Goal: Task Accomplishment & Management: Use online tool/utility

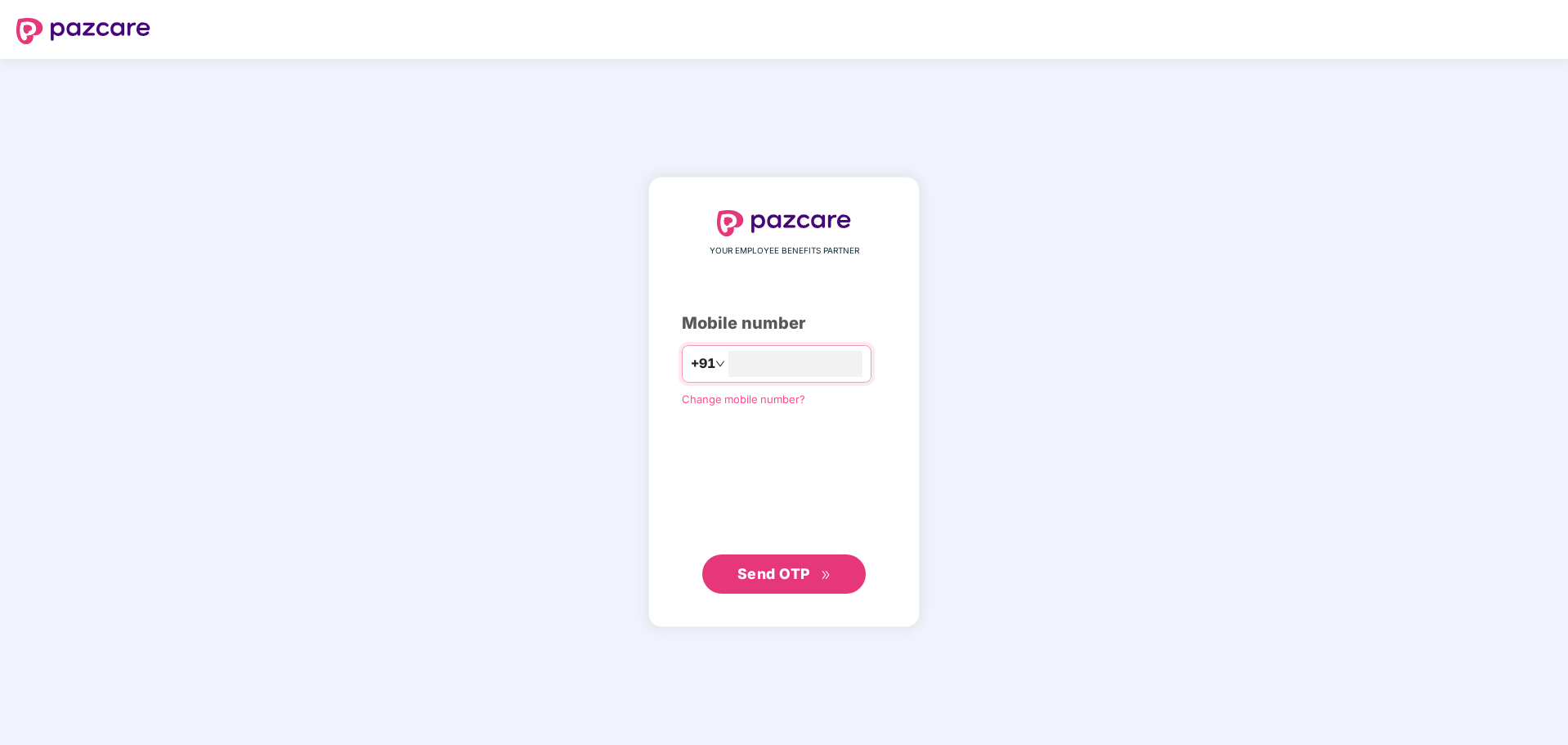
type input "**********"
click at [757, 577] on span "Send OTP" at bounding box center [774, 573] width 73 height 17
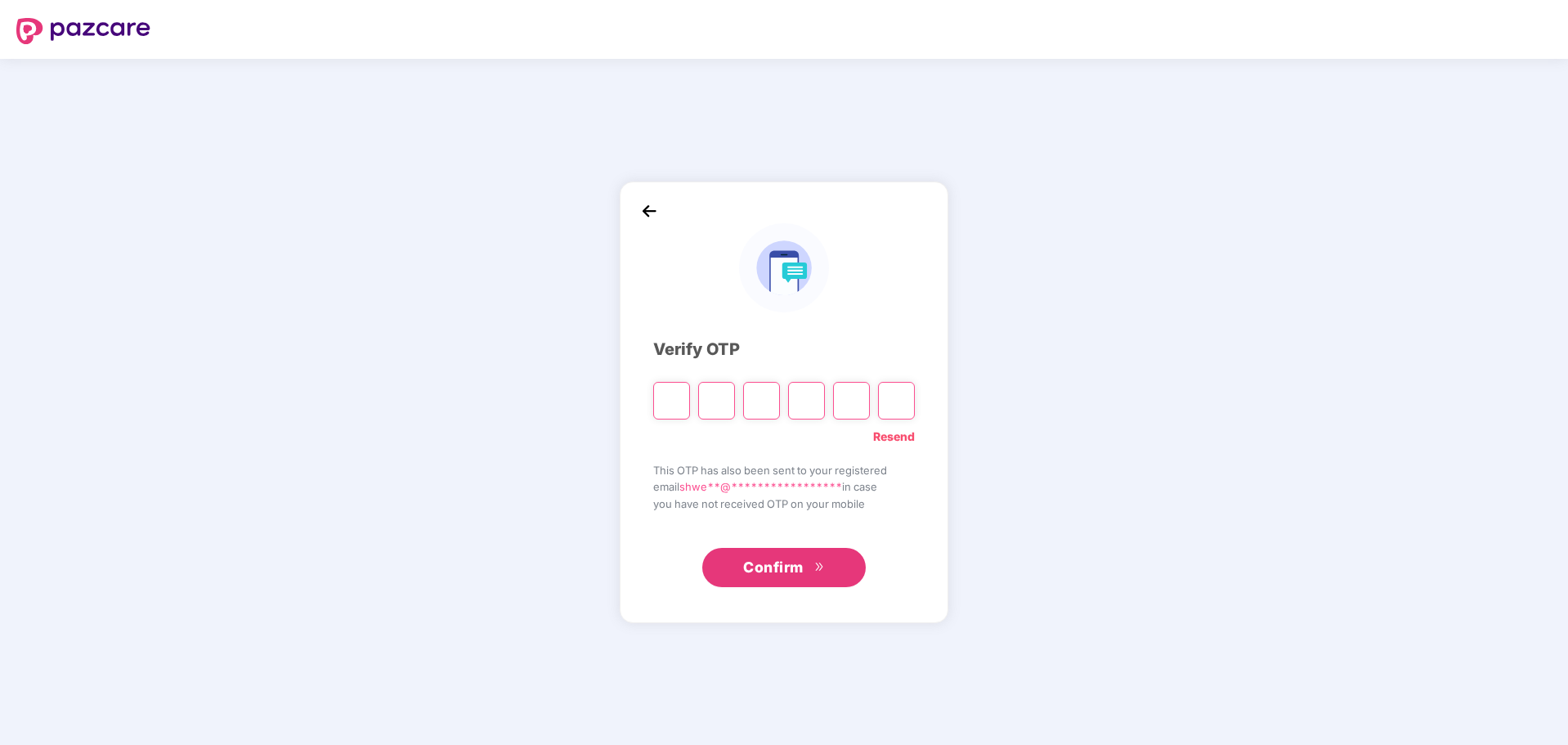
type input "*"
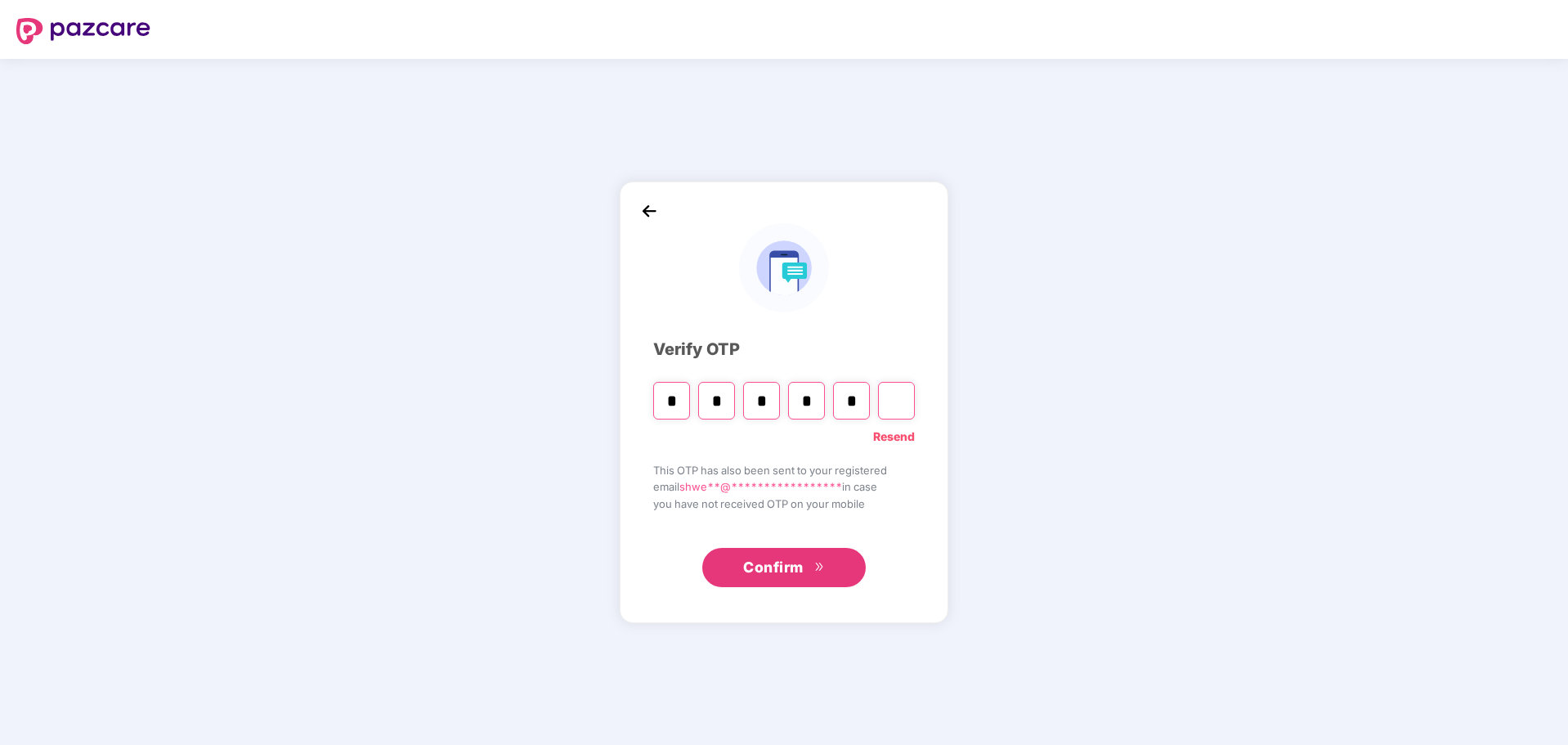
type input "*"
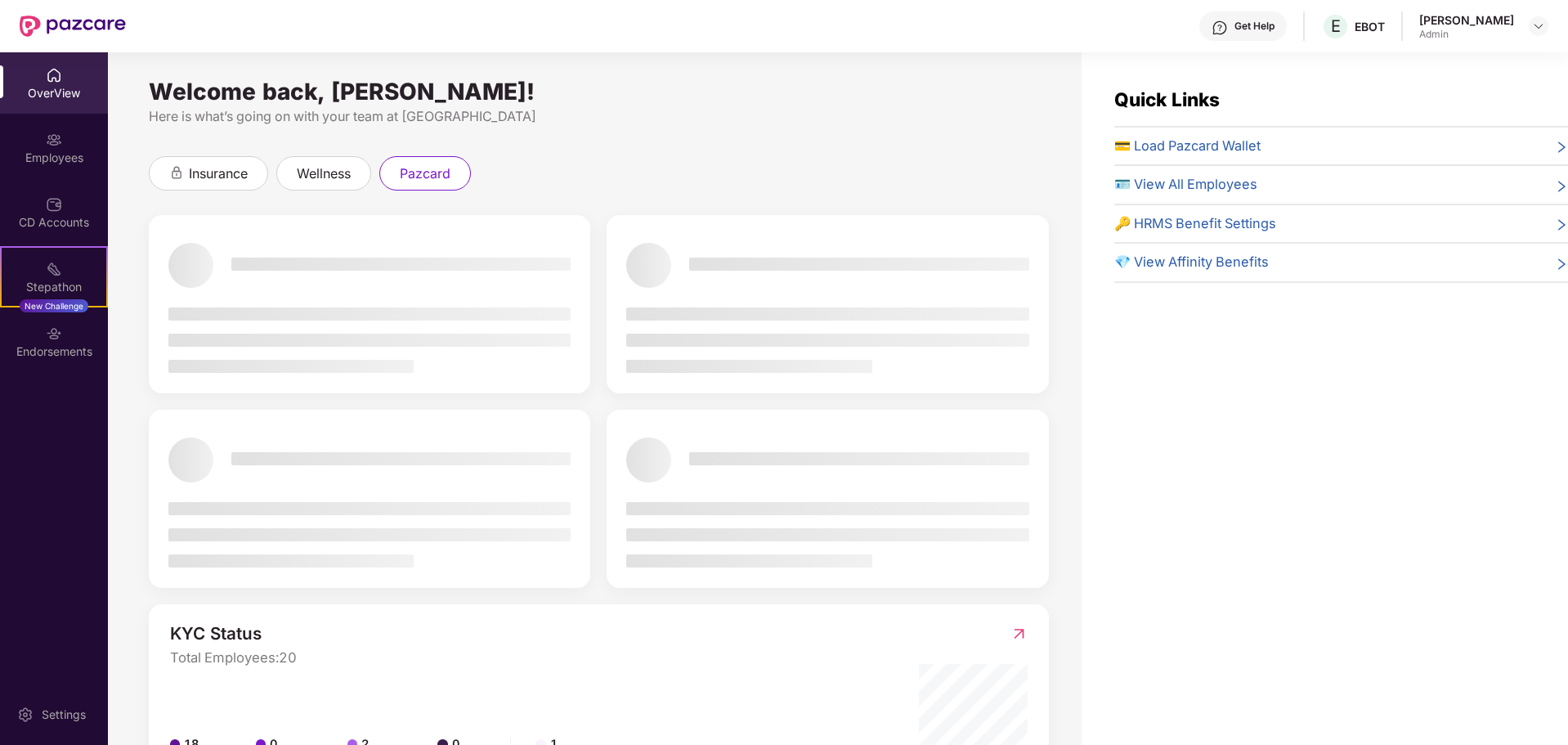
click at [1198, 151] on span "💳 Load Pazcard Wallet" at bounding box center [1187, 146] width 147 height 21
click at [1150, 151] on span "💳 Load Pazcard Wallet" at bounding box center [1187, 146] width 147 height 21
click at [1559, 143] on icon "right" at bounding box center [1562, 147] width 8 height 11
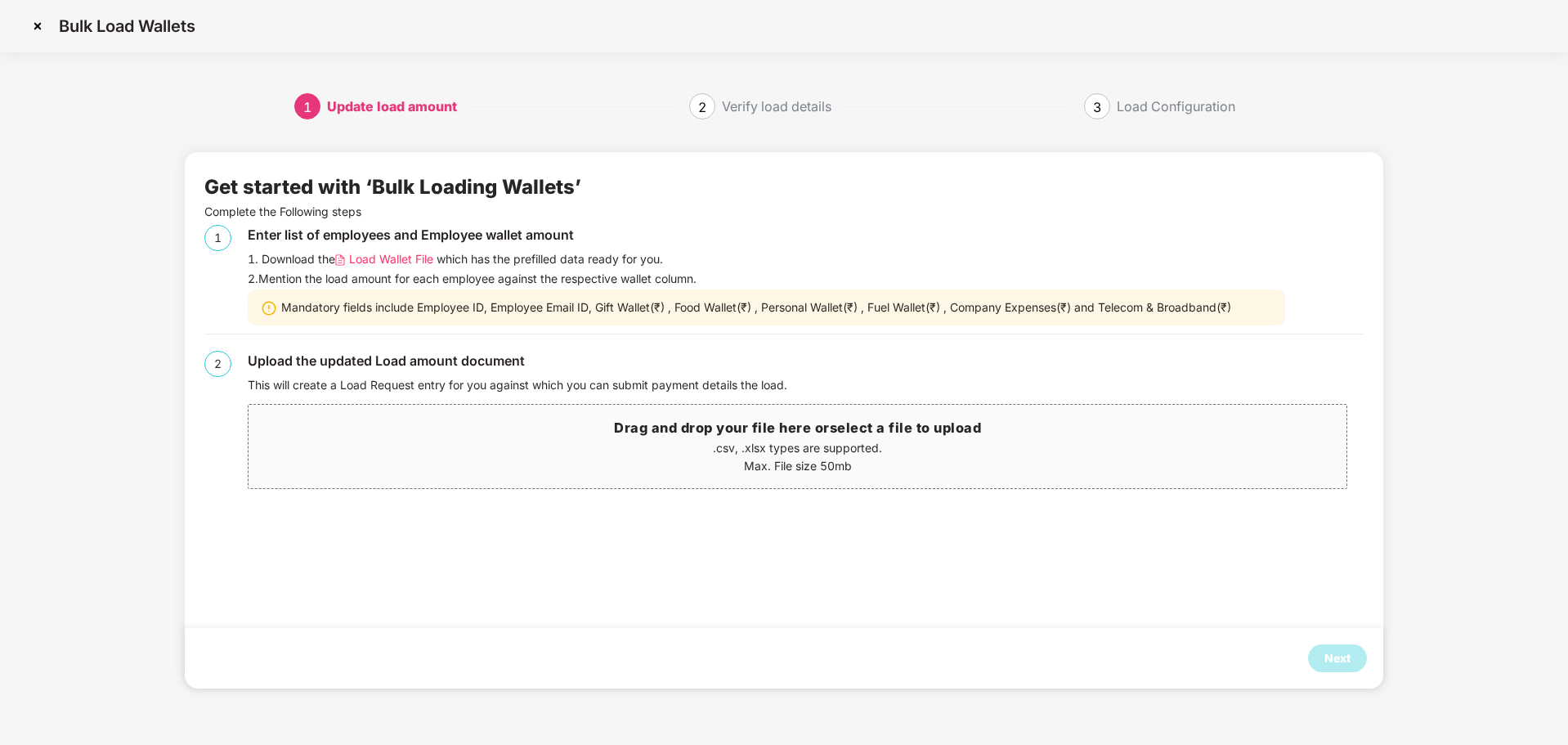
click at [401, 257] on span "Load Wallet File" at bounding box center [391, 258] width 84 height 18
click at [742, 446] on p ".csv, .xlsx types are supported." at bounding box center [798, 448] width 1098 height 18
click at [1331, 653] on div "Next" at bounding box center [1338, 658] width 27 height 18
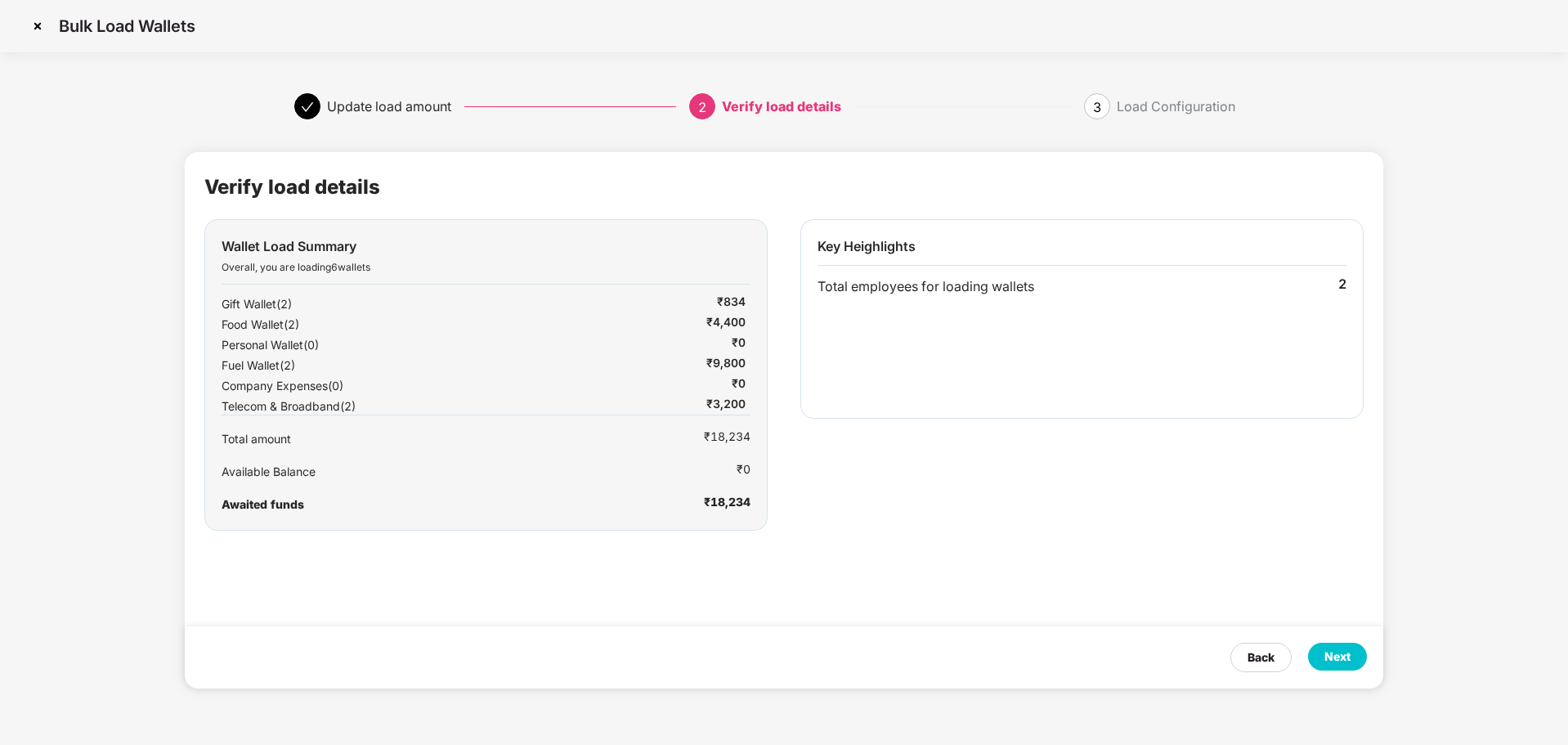
click at [1342, 647] on div "Next" at bounding box center [1338, 656] width 27 height 18
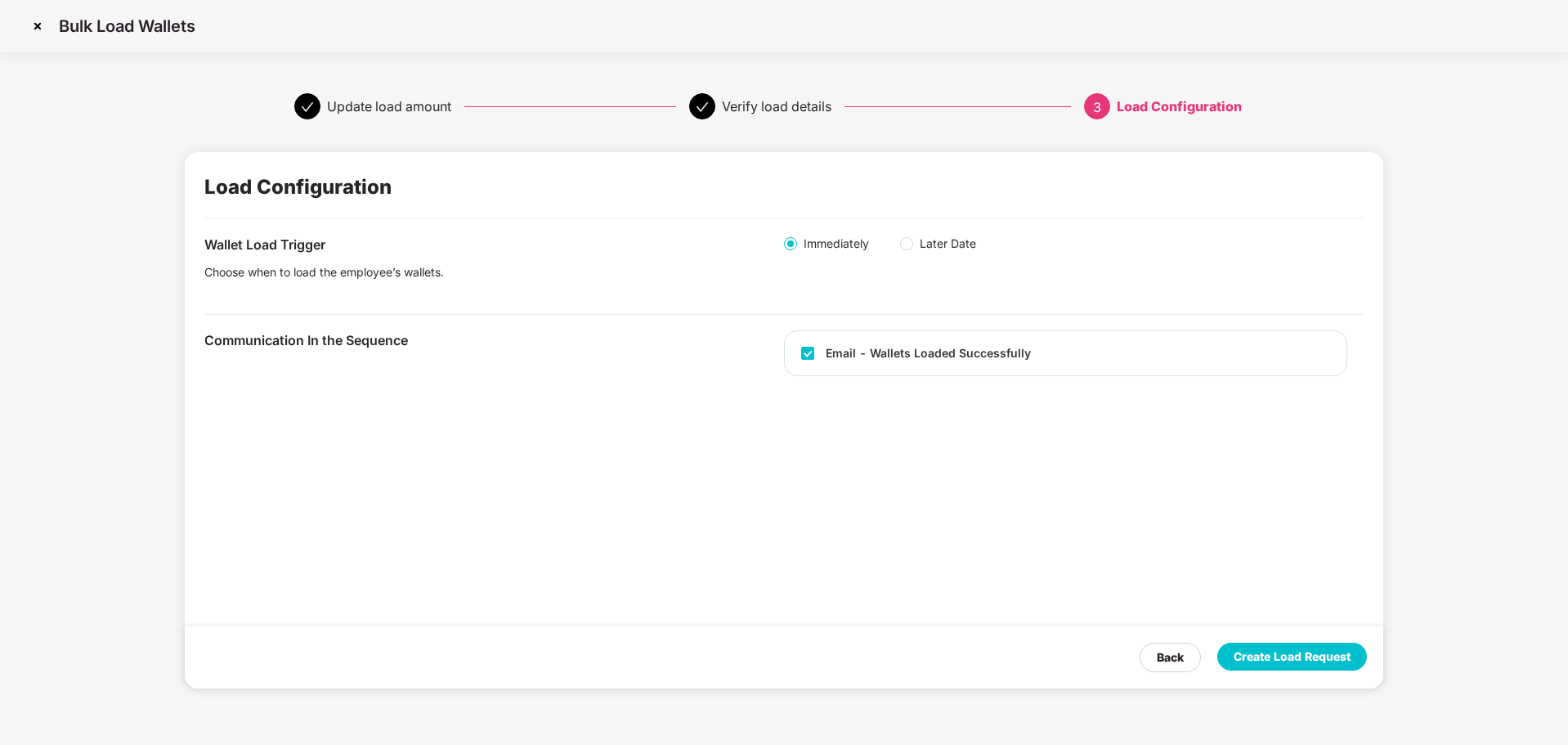
click at [937, 249] on span "Later Date" at bounding box center [948, 243] width 69 height 18
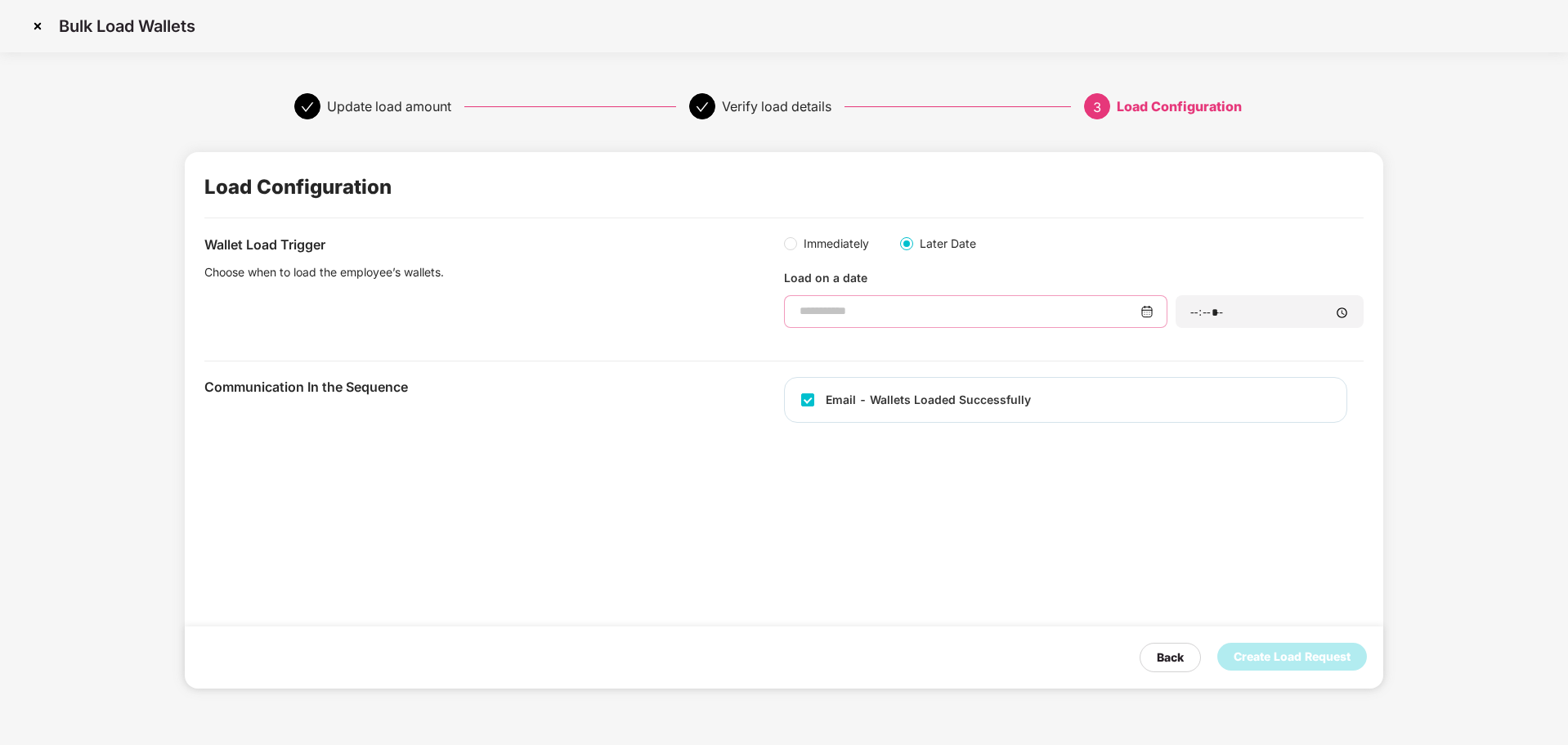
click at [869, 317] on input at bounding box center [970, 311] width 343 height 17
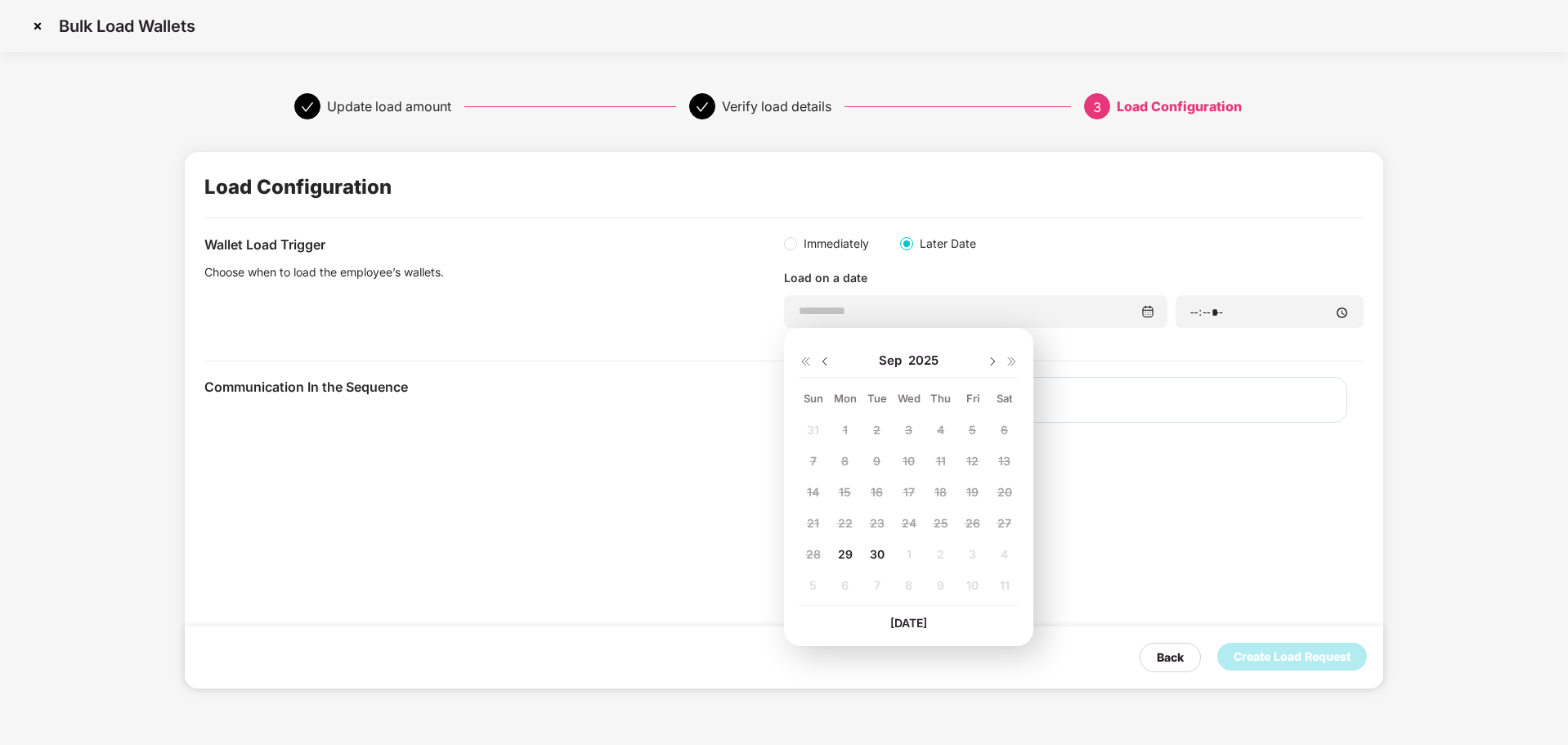
click at [878, 548] on span "30" at bounding box center [878, 554] width 15 height 14
type input "**********"
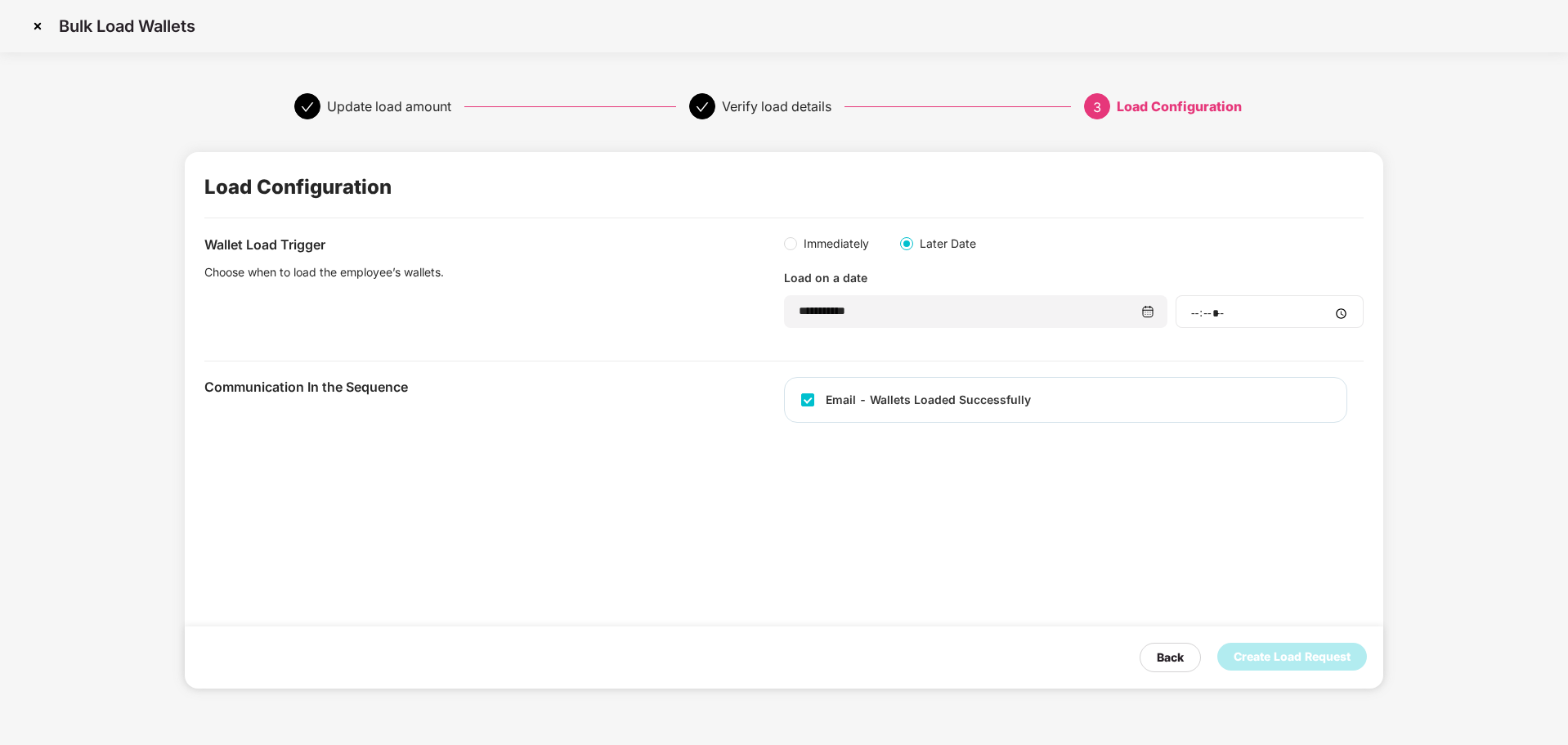
click at [1188, 303] on div at bounding box center [1270, 311] width 188 height 33
click at [1195, 321] on div at bounding box center [1270, 311] width 188 height 33
click at [1198, 312] on input "time" at bounding box center [1269, 313] width 160 height 17
click at [1342, 310] on input "time" at bounding box center [1269, 313] width 160 height 17
type input "*****"
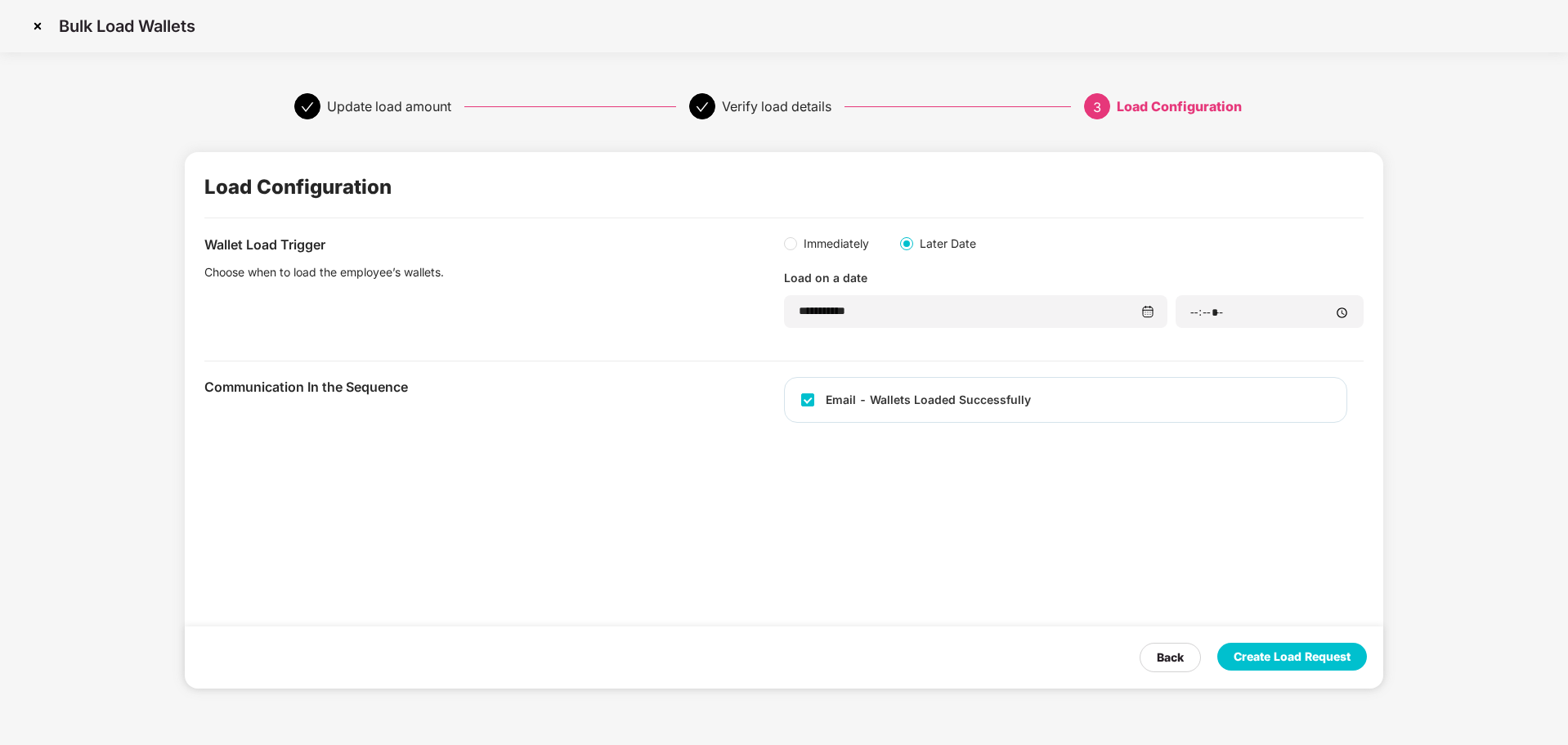
click at [951, 500] on div "**********" at bounding box center [783, 420] width 1198 height 536
click at [1292, 654] on div "Create Load Request" at bounding box center [1292, 656] width 116 height 18
click at [1253, 667] on div "Create Load Request" at bounding box center [1292, 656] width 150 height 27
